Goal: Information Seeking & Learning: Learn about a topic

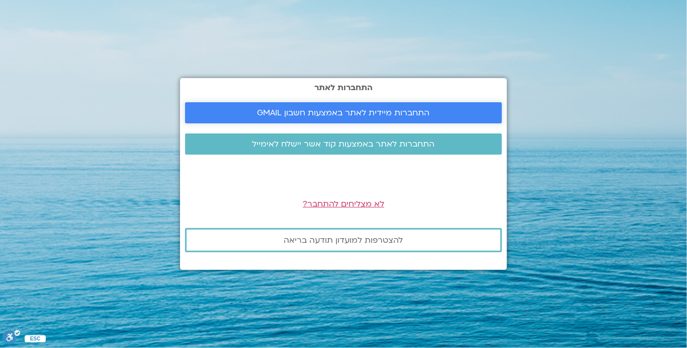
click at [341, 108] on span "התחברות מיידית לאתר באמצעות חשבון GMAIL" at bounding box center [343, 112] width 172 height 9
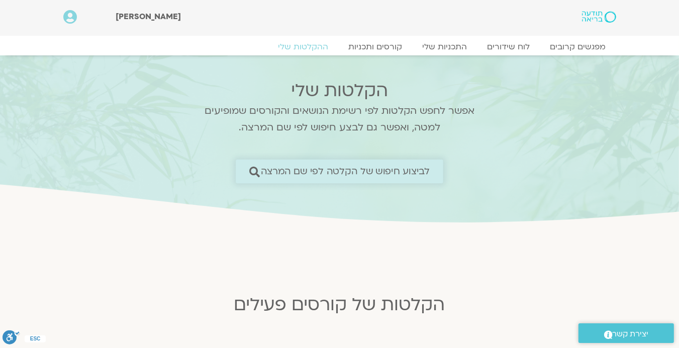
click at [360, 172] on span "לביצוע חיפוש של הקלטה לפי שם המרצה" at bounding box center [345, 171] width 169 height 11
click at [278, 168] on span "לביצוע חיפוש של הקלטה לפי שם המרצה" at bounding box center [345, 171] width 169 height 11
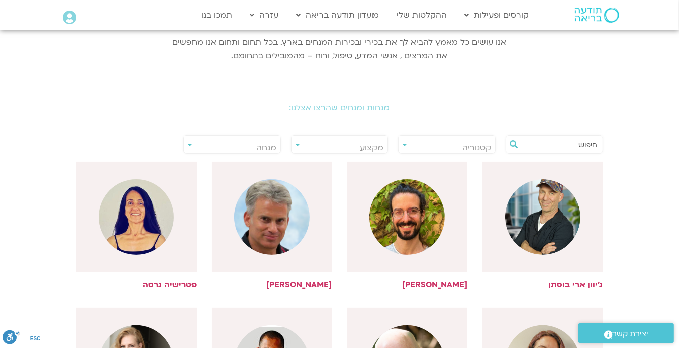
scroll to position [167, 0]
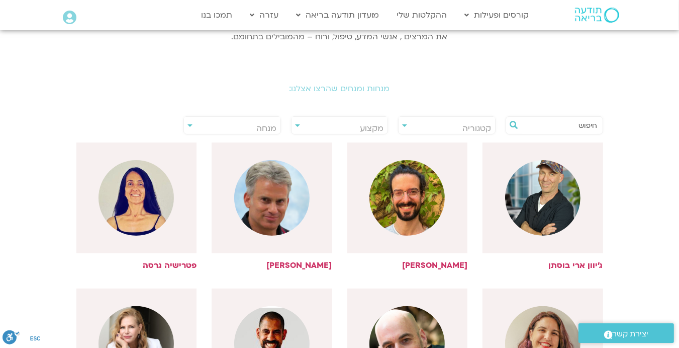
click at [533, 130] on input "text" at bounding box center [560, 125] width 76 height 17
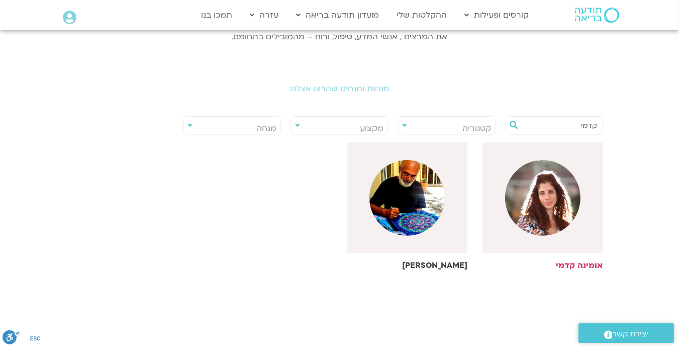
type input "קדמי"
click at [428, 214] on img at bounding box center [407, 197] width 75 height 75
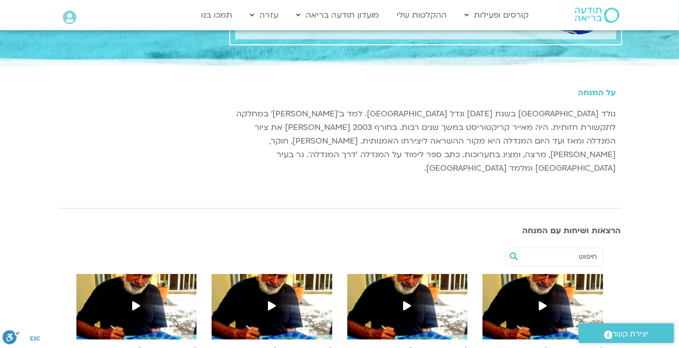
scroll to position [167, 0]
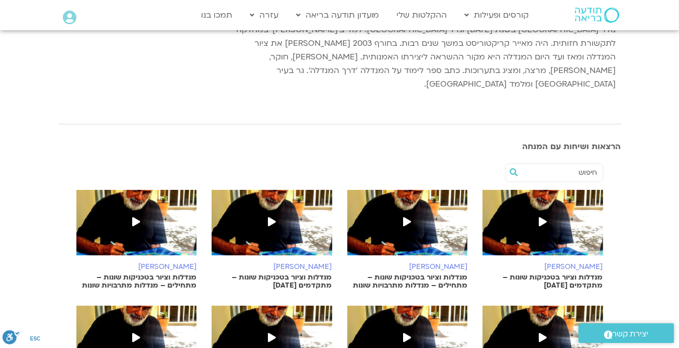
click at [543, 217] on icon at bounding box center [543, 221] width 8 height 9
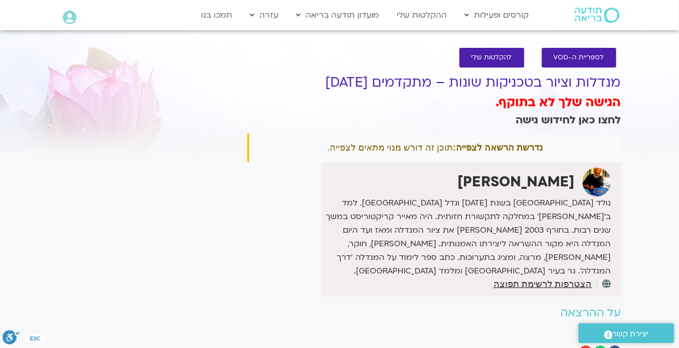
click at [563, 118] on link "לחצו כאן לחידוש גישה" at bounding box center [568, 120] width 105 height 15
